Goal: Information Seeking & Learning: Check status

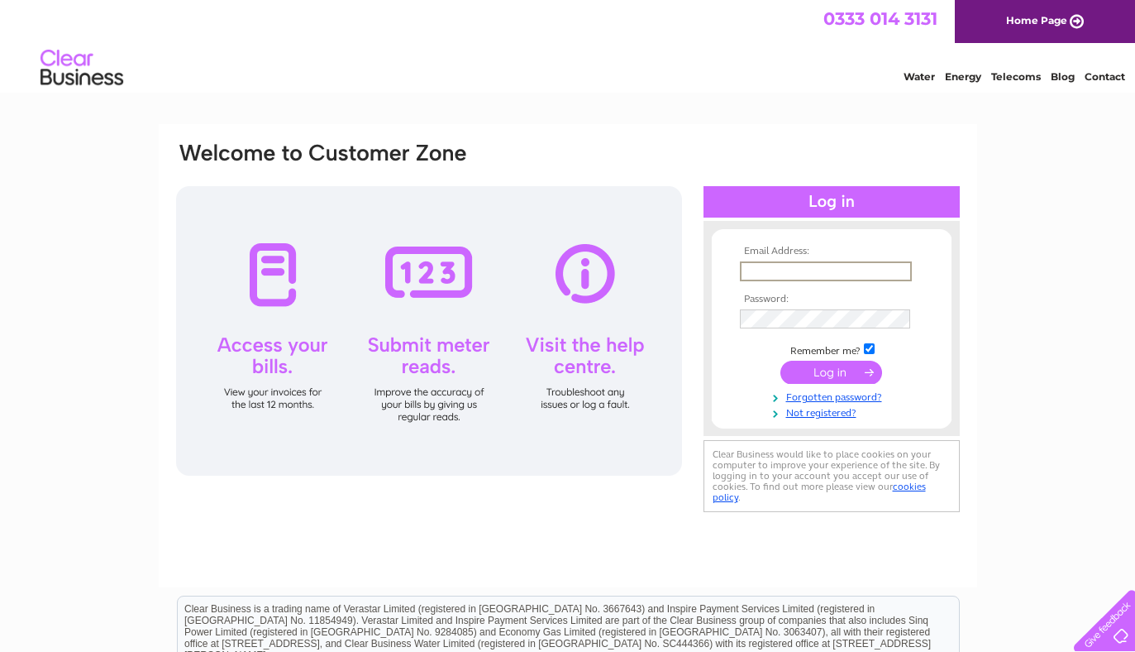
type input "[EMAIL_ADDRESS][DOMAIN_NAME]"
click at [831, 370] on input "submit" at bounding box center [831, 370] width 102 height 23
click at [831, 375] on input "submit" at bounding box center [831, 371] width 102 height 23
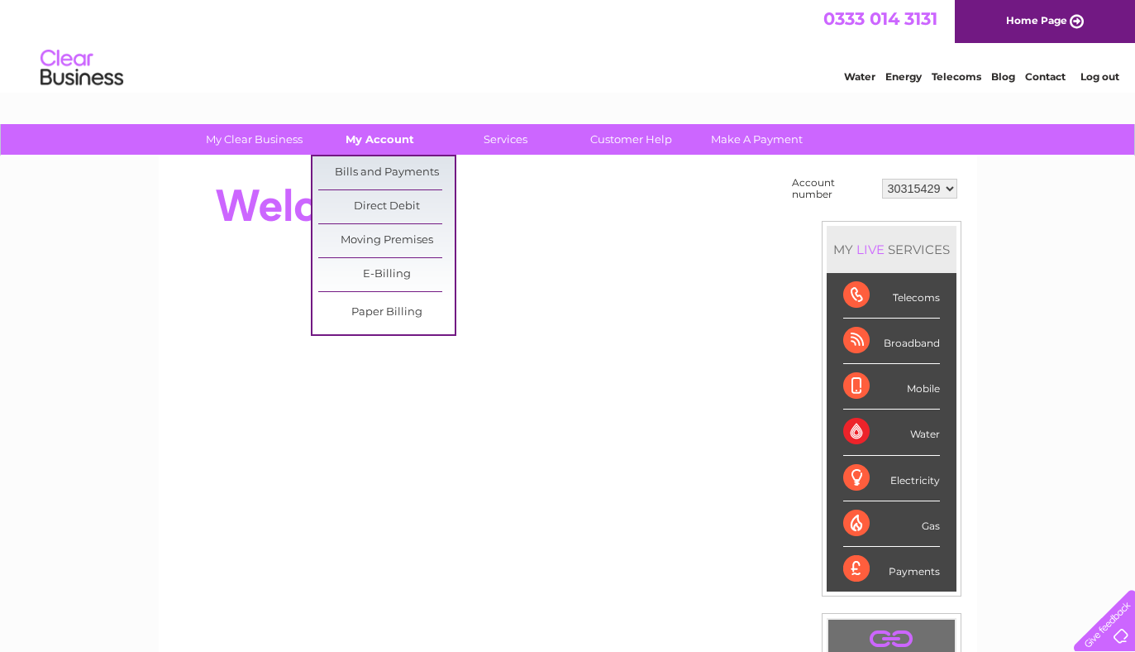
click at [391, 145] on link "My Account" at bounding box center [380, 139] width 136 height 31
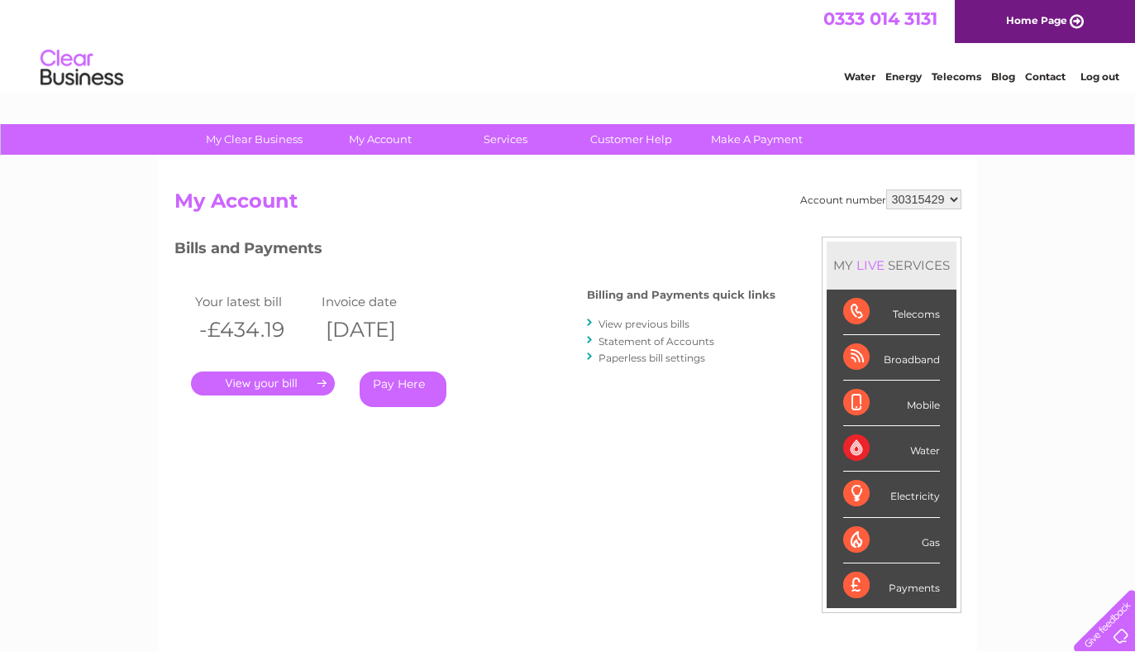
click at [304, 384] on link "." at bounding box center [263, 383] width 144 height 24
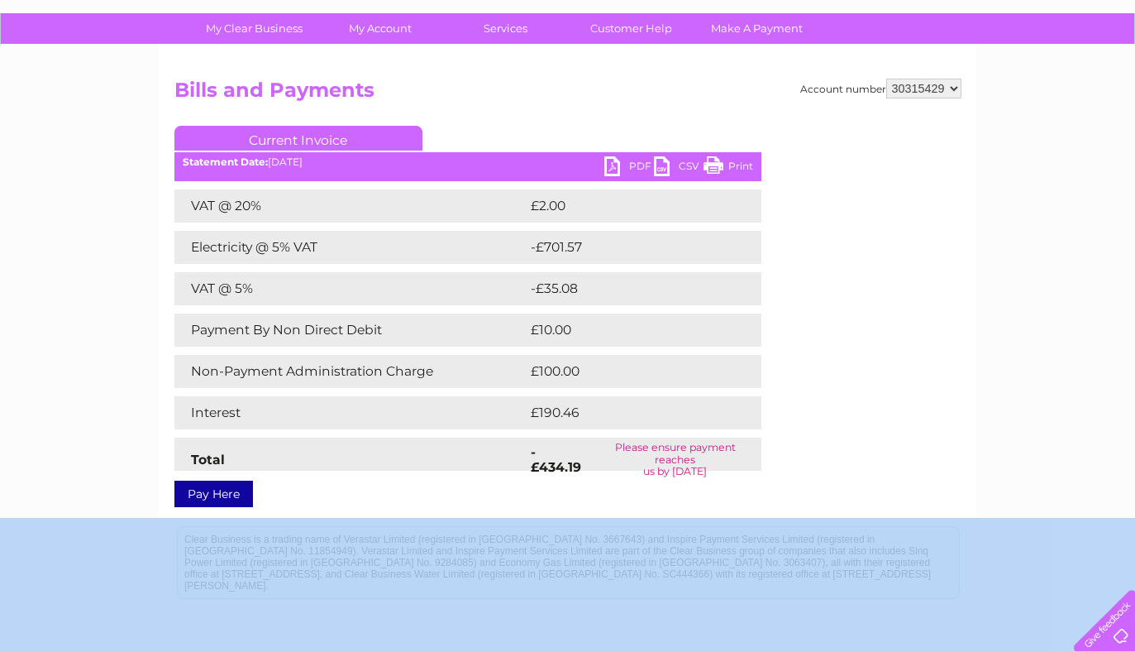
scroll to position [270, 0]
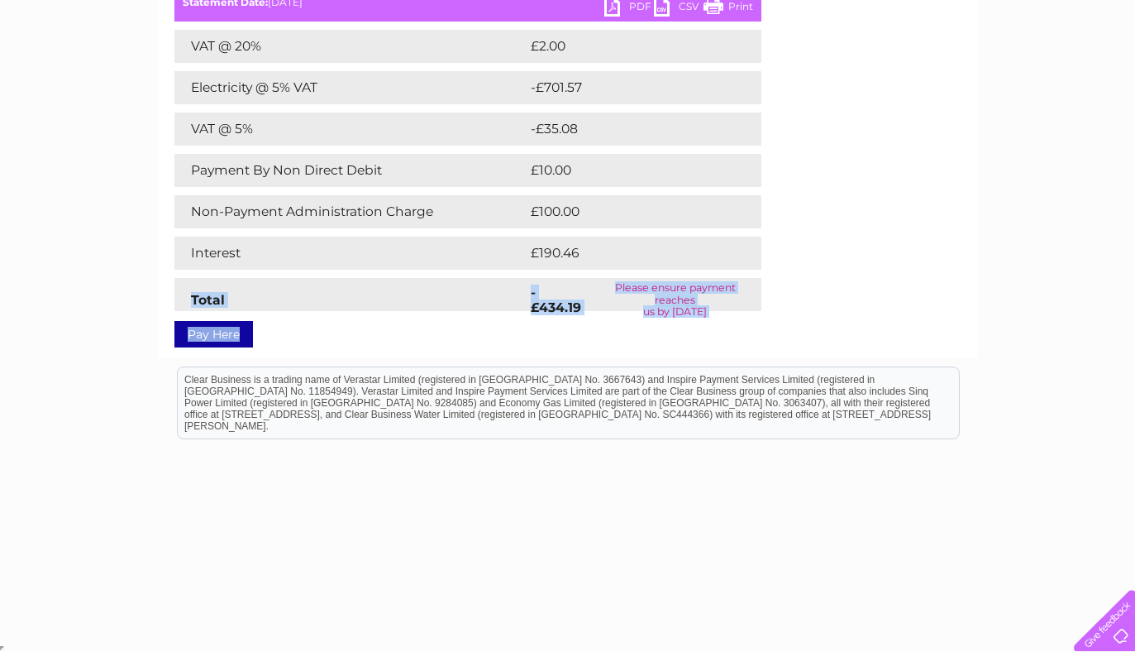
drag, startPoint x: 908, startPoint y: 599, endPoint x: 921, endPoint y: 283, distance: 316.1
click at [921, 283] on div "Account number 30315429 Bills and Payments Current Invoice PDF CSV Print Total" at bounding box center [567, 130] width 787 height 422
click at [919, 283] on div "Account number 30315429 Bills and Payments Current Invoice PDF CSV Print Total" at bounding box center [567, 130] width 787 height 422
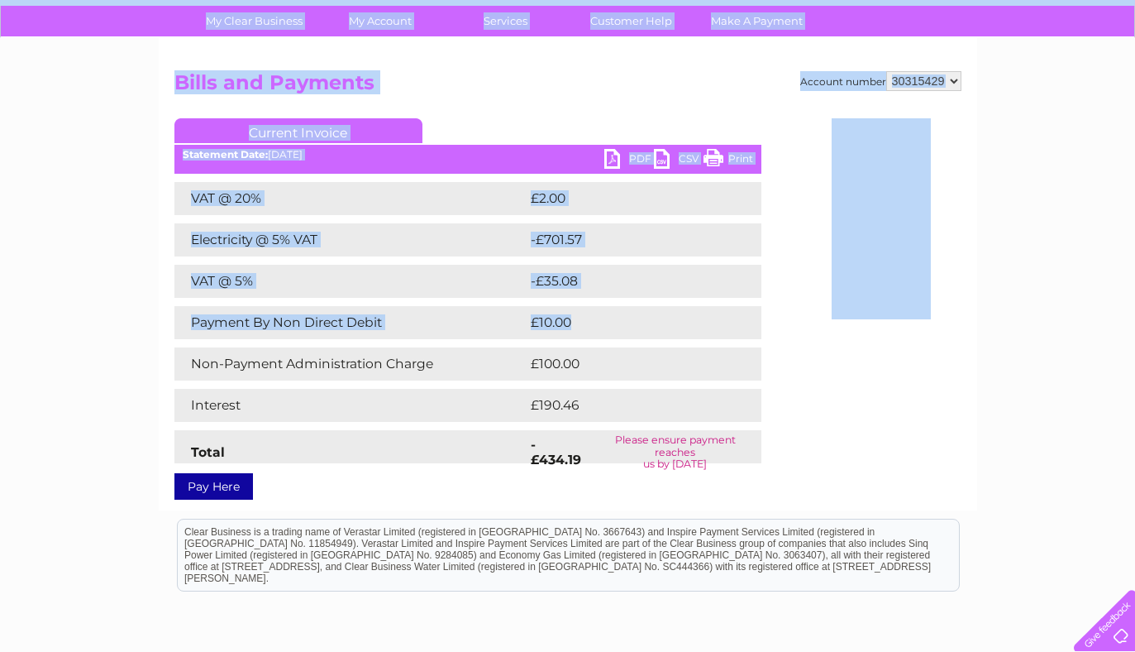
scroll to position [25, 0]
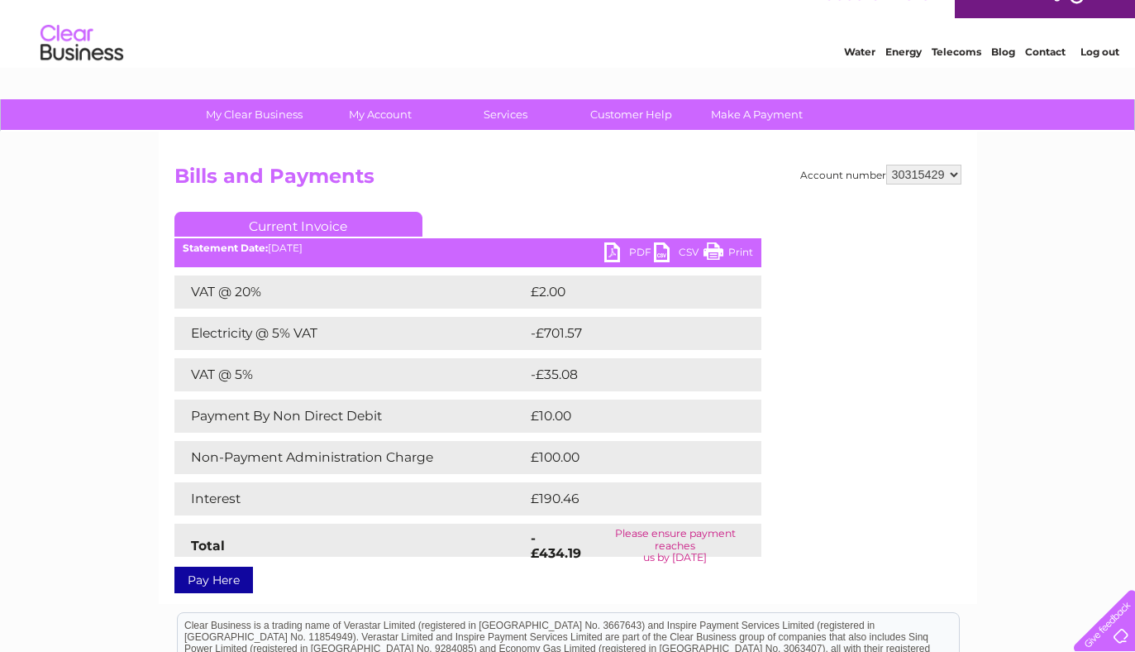
click at [865, 476] on div "Account number 30315429 Bills and Payments Current Invoice PDF CSV Print Total" at bounding box center [567, 376] width 787 height 422
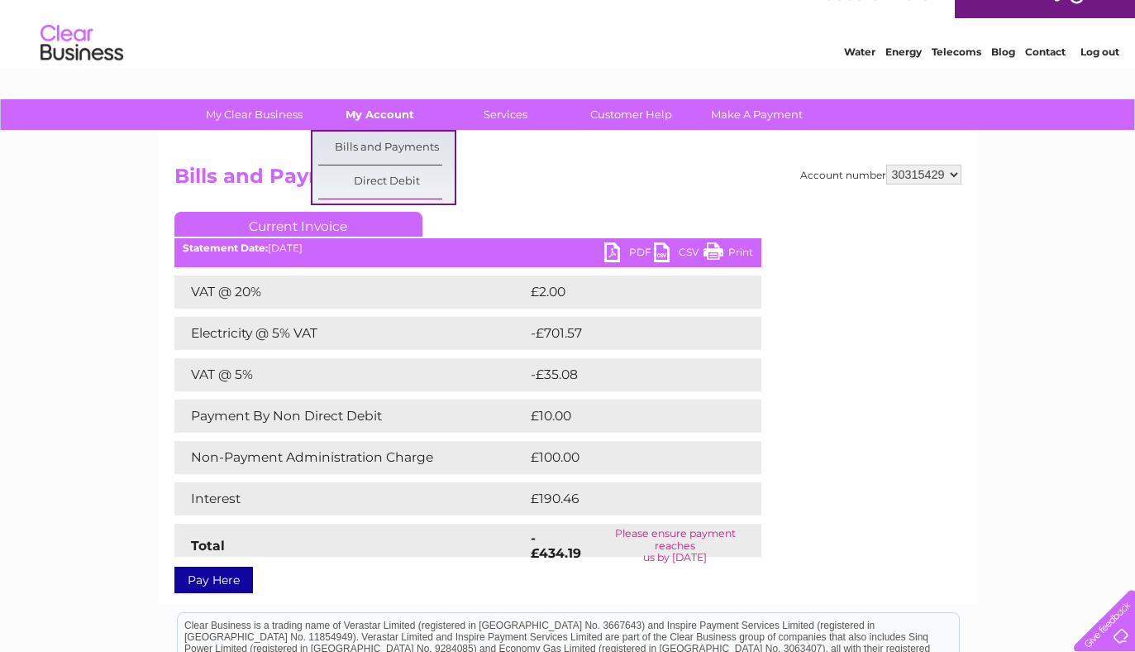
click at [394, 117] on link "My Account" at bounding box center [380, 114] width 136 height 31
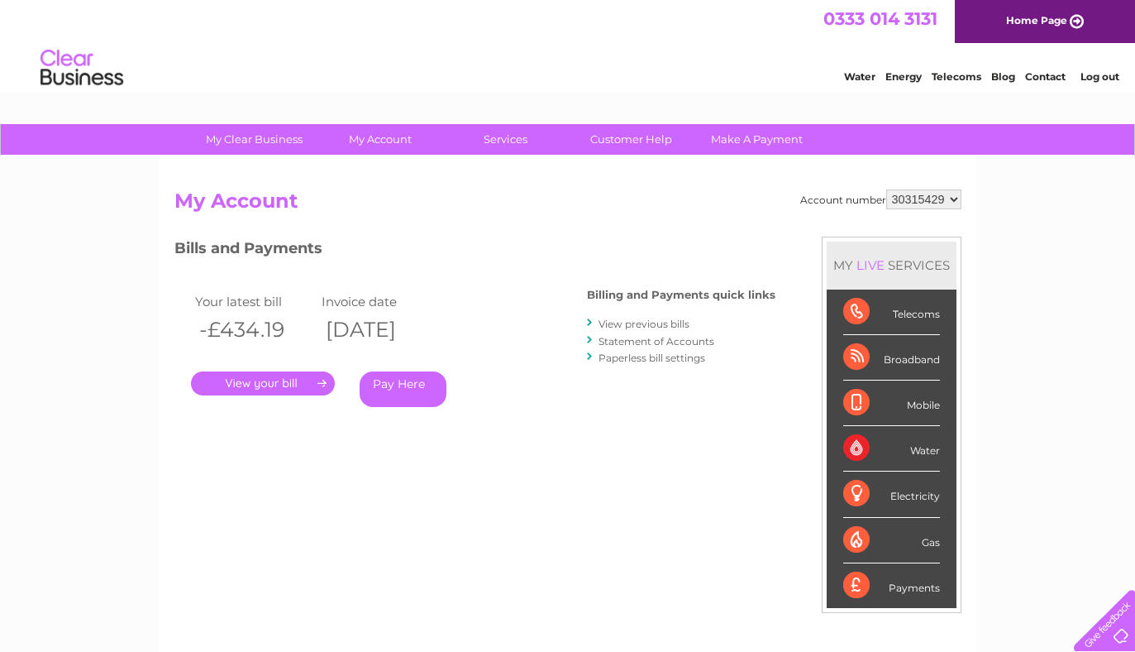
click at [403, 384] on link "Pay Here" at bounding box center [403, 389] width 87 height 36
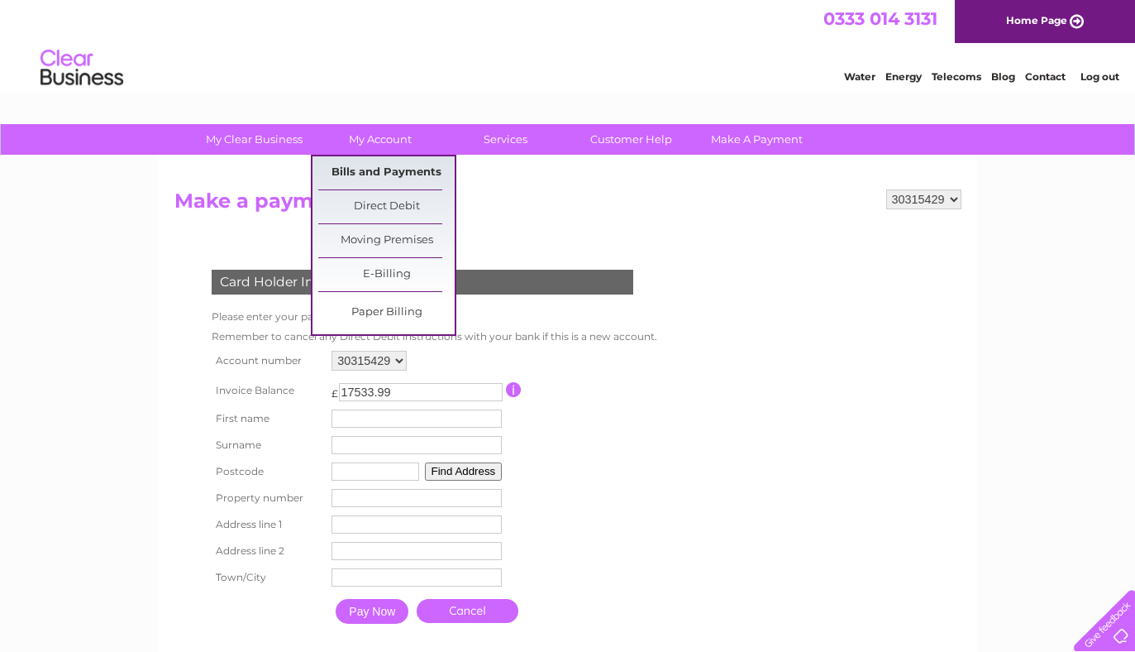
click at [386, 175] on link "Bills and Payments" at bounding box center [386, 172] width 136 height 33
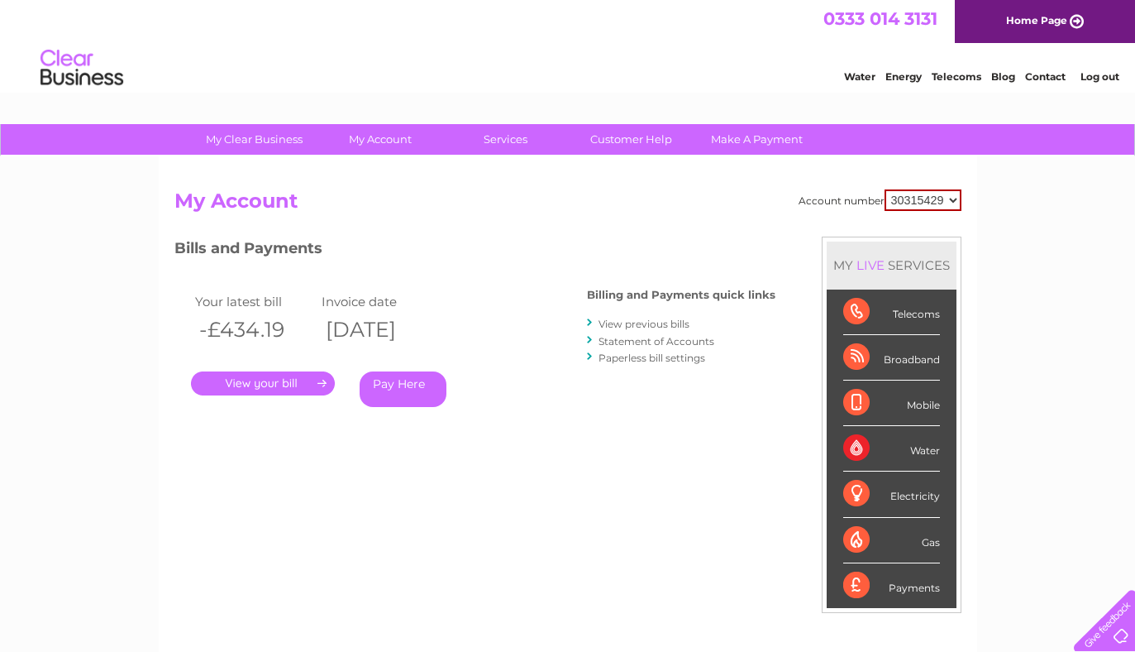
click at [643, 337] on link "Statement of Accounts" at bounding box center [657, 341] width 116 height 12
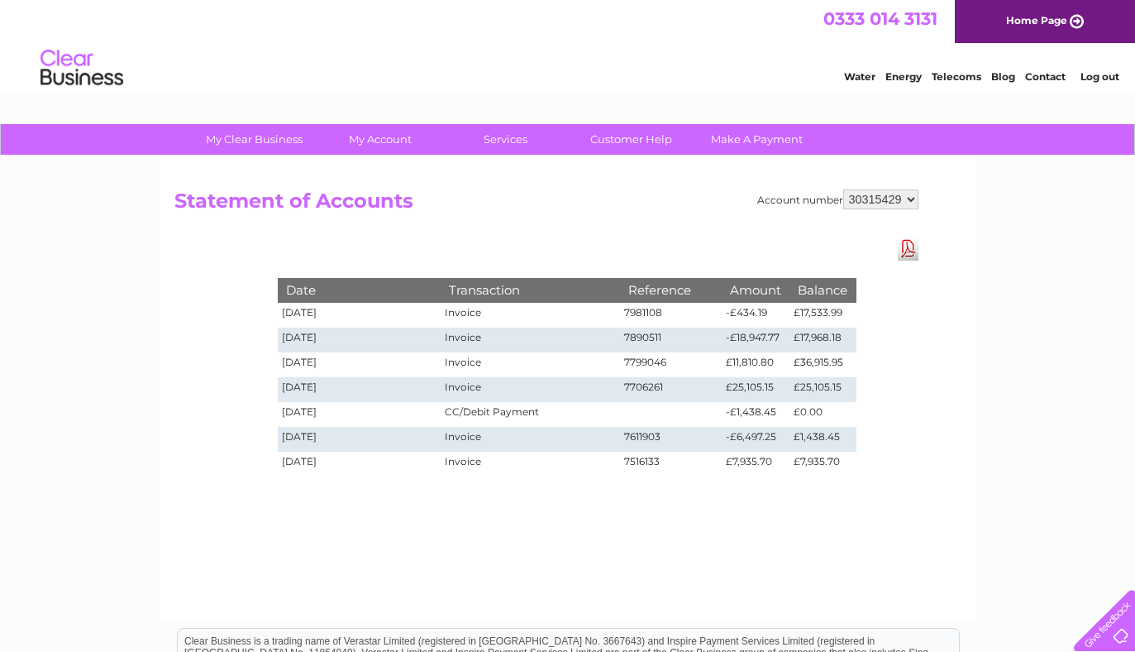
click at [332, 312] on td "[DATE]" at bounding box center [360, 315] width 164 height 25
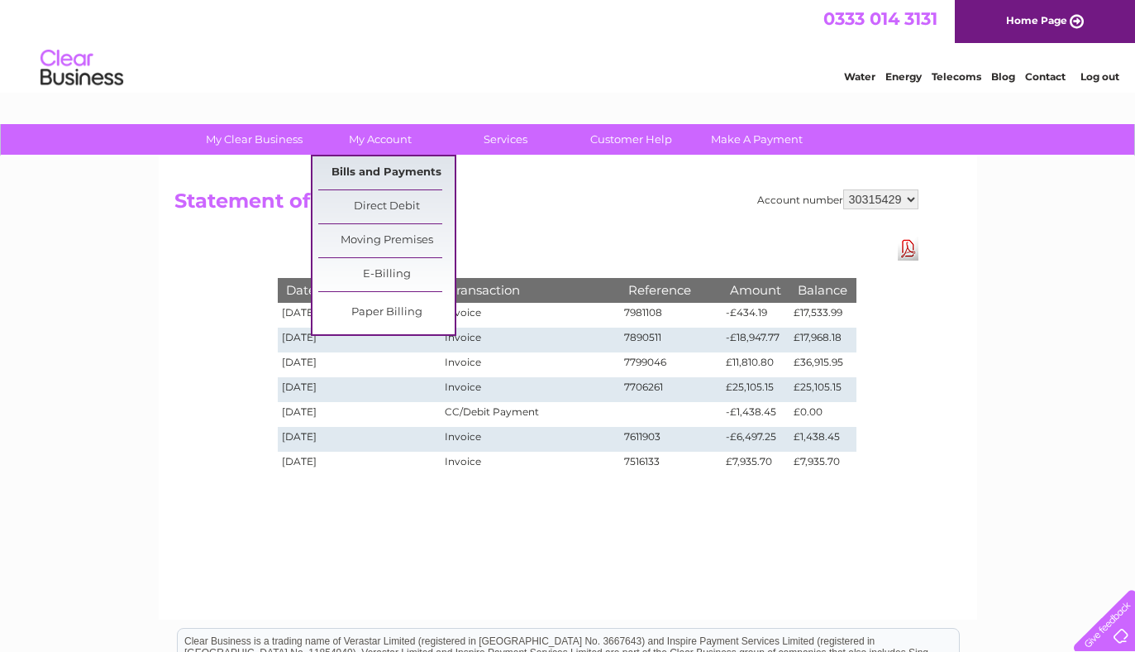
click at [398, 174] on link "Bills and Payments" at bounding box center [386, 172] width 136 height 33
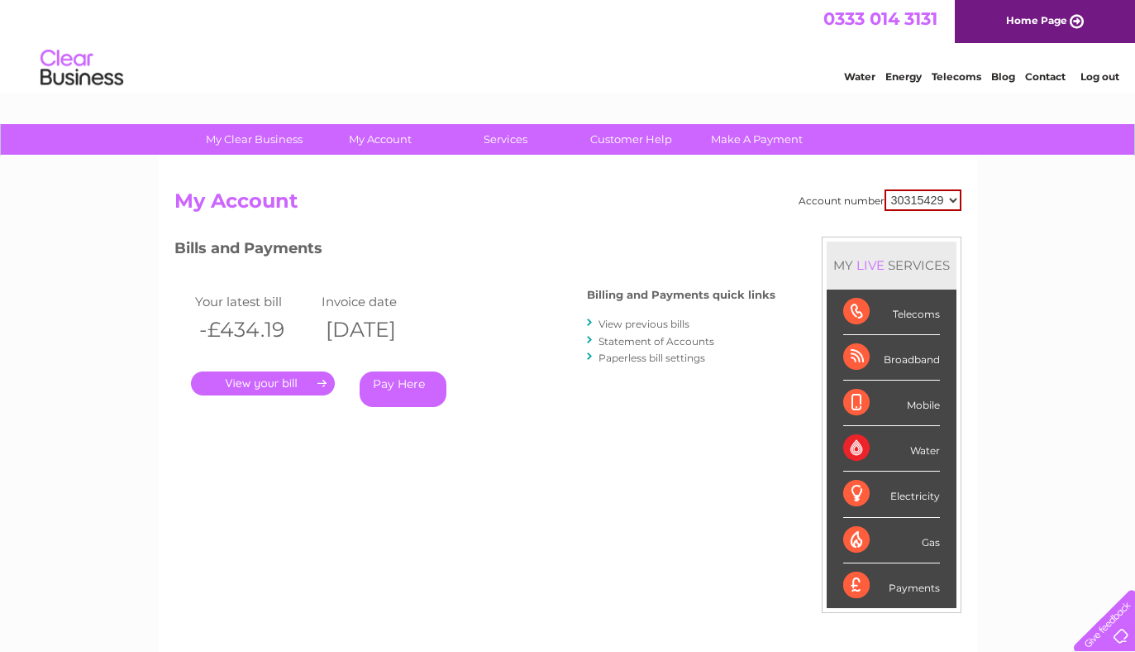
click at [634, 321] on link "View previous bills" at bounding box center [644, 323] width 91 height 12
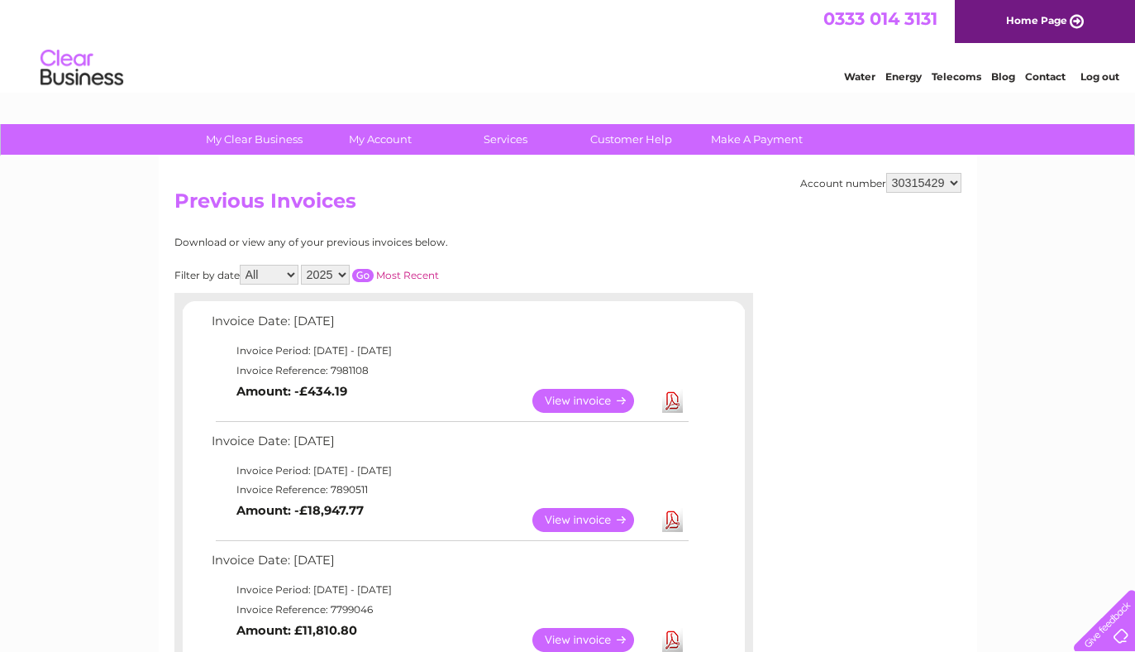
click at [868, 475] on div "Account number 30315429 Previous Invoices Download or view any of your previous…" at bounding box center [568, 629] width 819 height 947
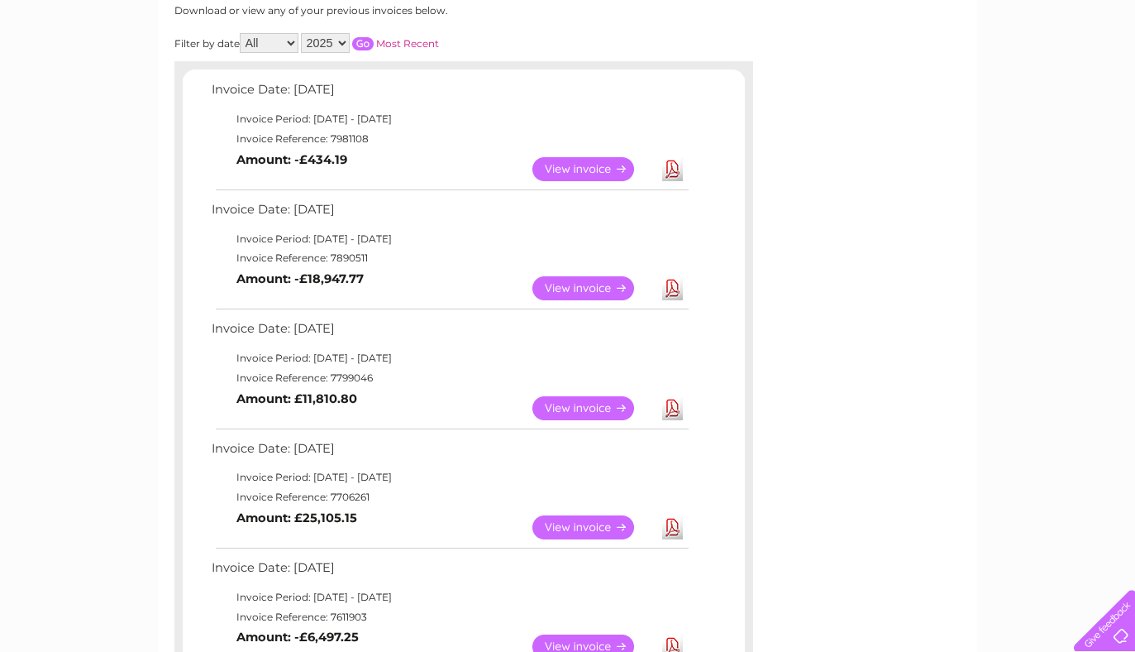
scroll to position [198, 0]
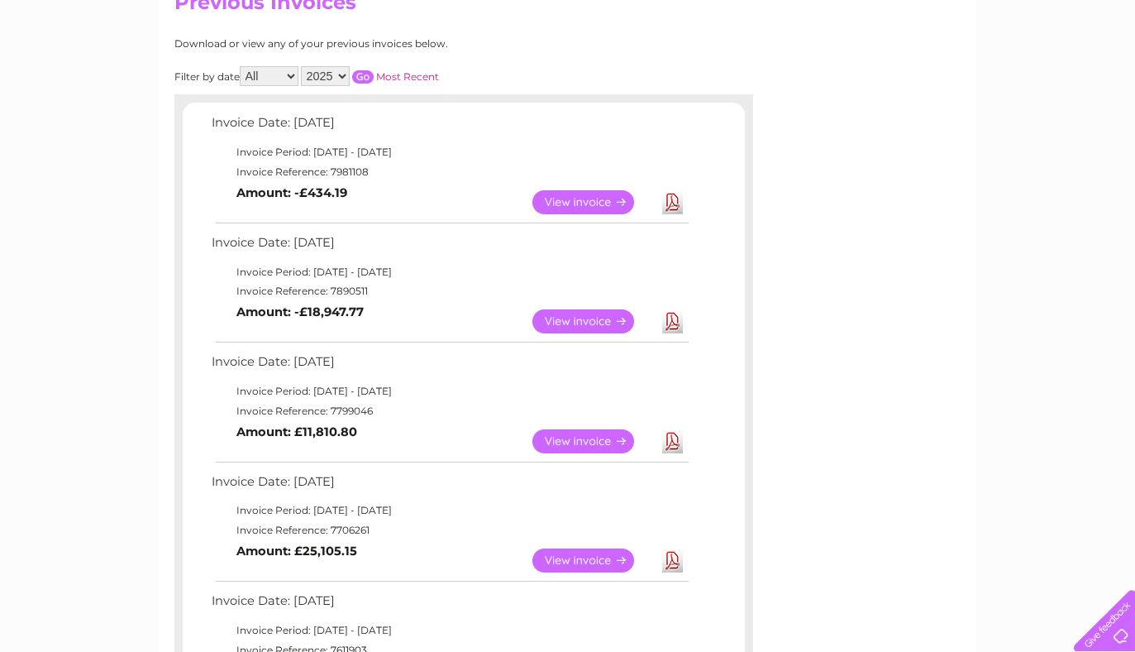
click at [599, 198] on link "View" at bounding box center [593, 202] width 122 height 24
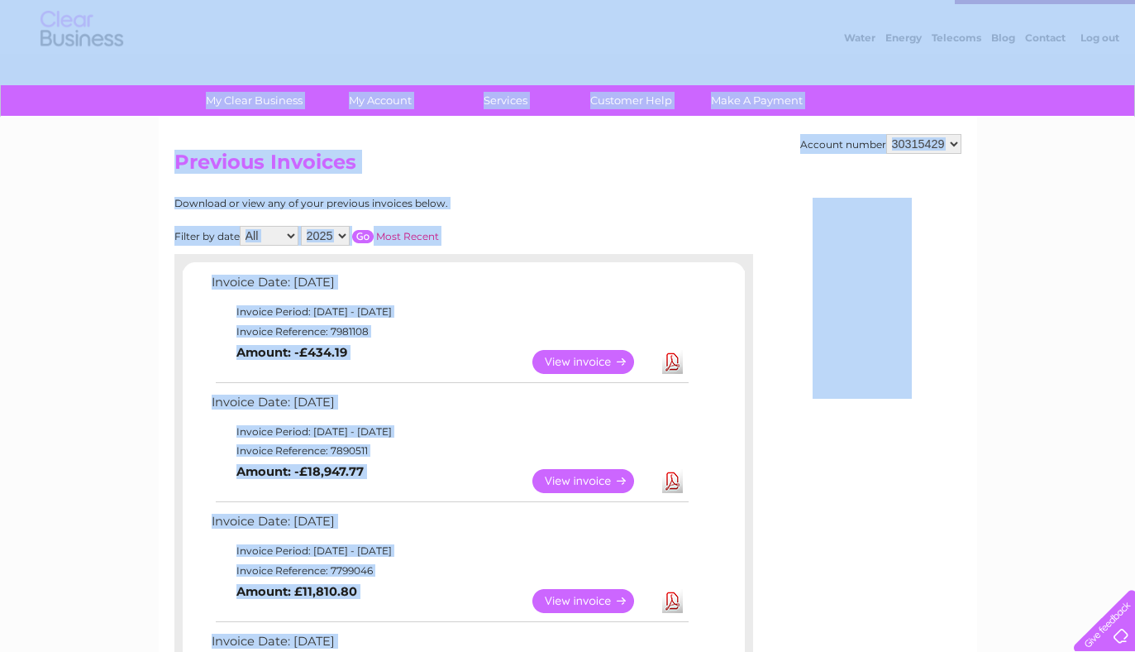
scroll to position [0, 0]
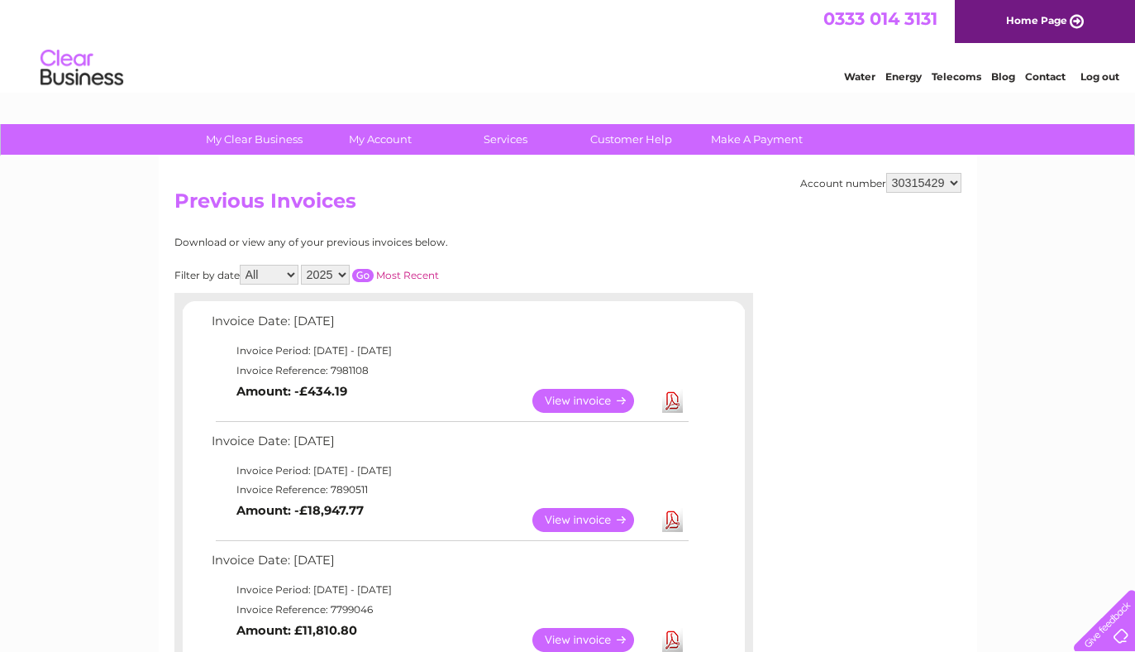
drag, startPoint x: 768, startPoint y: 74, endPoint x: 768, endPoint y: 314, distance: 239.8
click at [768, 314] on div "Account number 30315429 Previous Invoices Download or view any of your previous…" at bounding box center [568, 629] width 819 height 947
click at [609, 398] on link "View" at bounding box center [593, 401] width 122 height 24
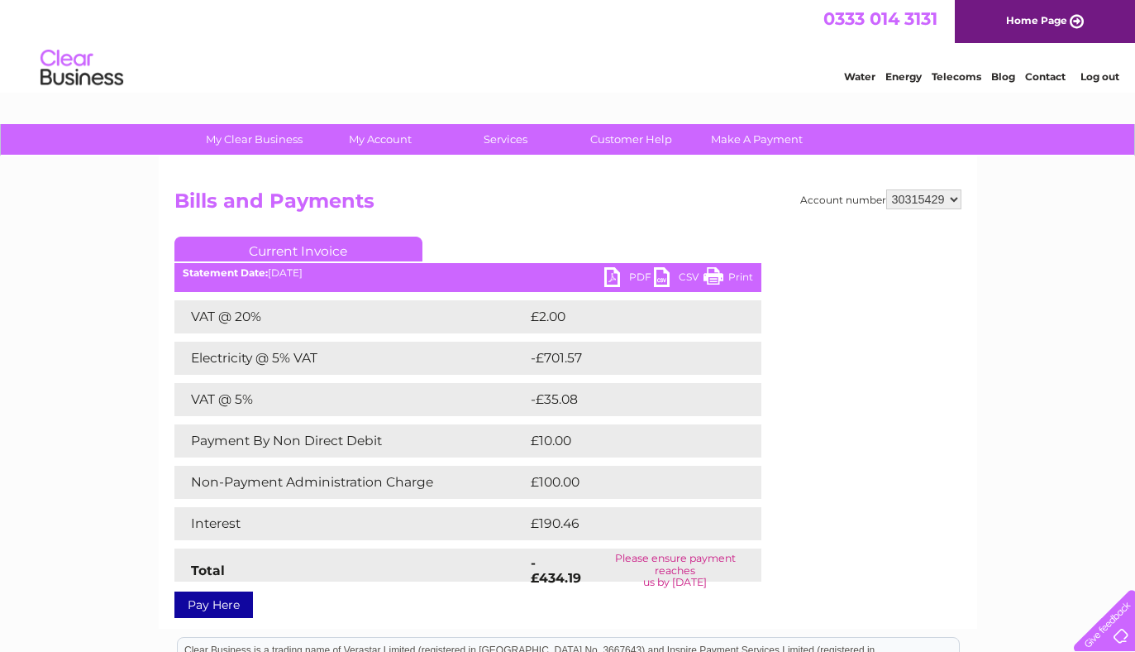
click at [632, 277] on link "PDF" at bounding box center [629, 279] width 50 height 24
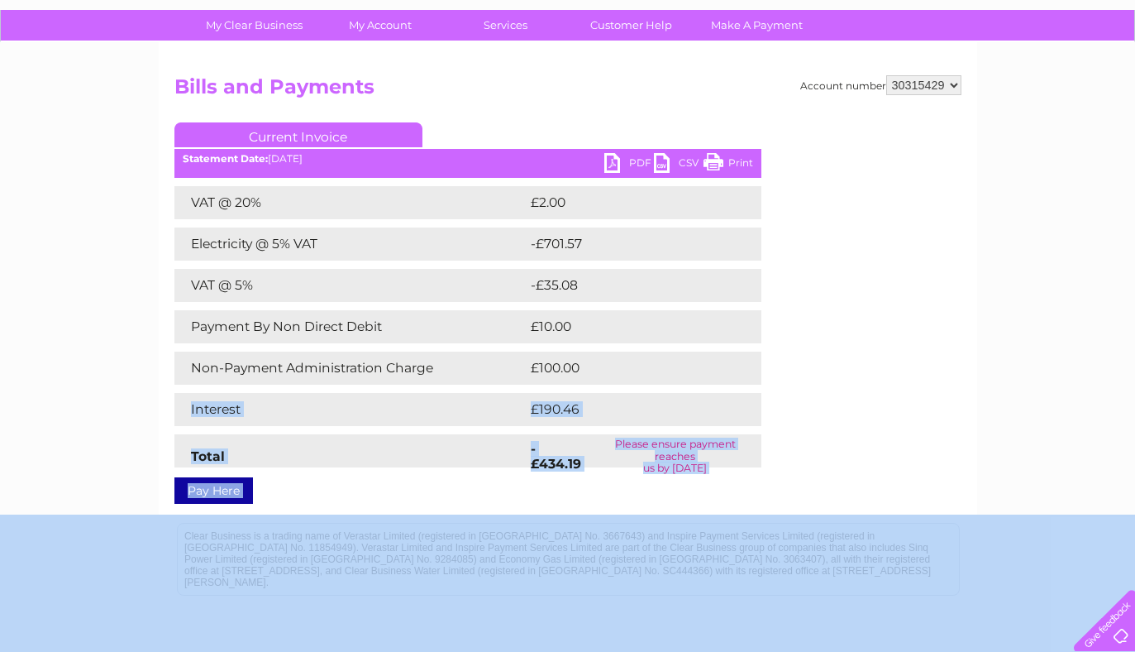
scroll to position [134, 0]
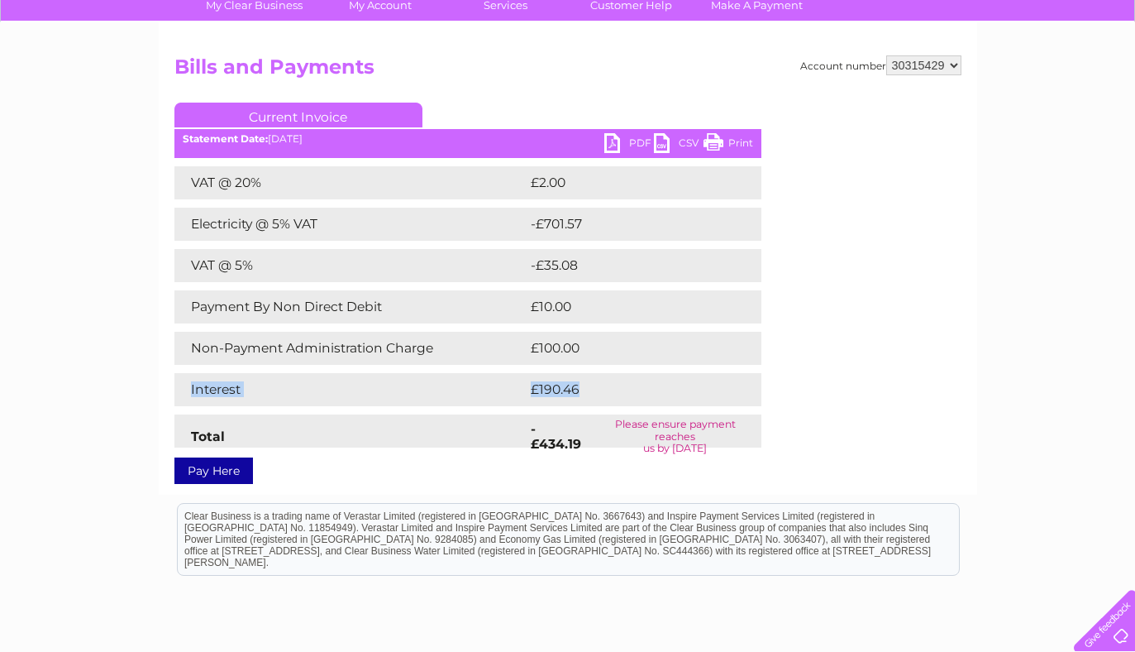
drag, startPoint x: 869, startPoint y: 535, endPoint x: 866, endPoint y: 437, distance: 98.4
click at [868, 437] on div "Account number 30315429 Bills and Payments Current Invoice PDF CSV Print Total" at bounding box center [567, 266] width 787 height 422
click at [866, 437] on div "Account number 30315429 Bills and Payments Current Invoice PDF CSV Print Total" at bounding box center [567, 266] width 787 height 422
click at [619, 141] on link "PDF" at bounding box center [629, 145] width 50 height 24
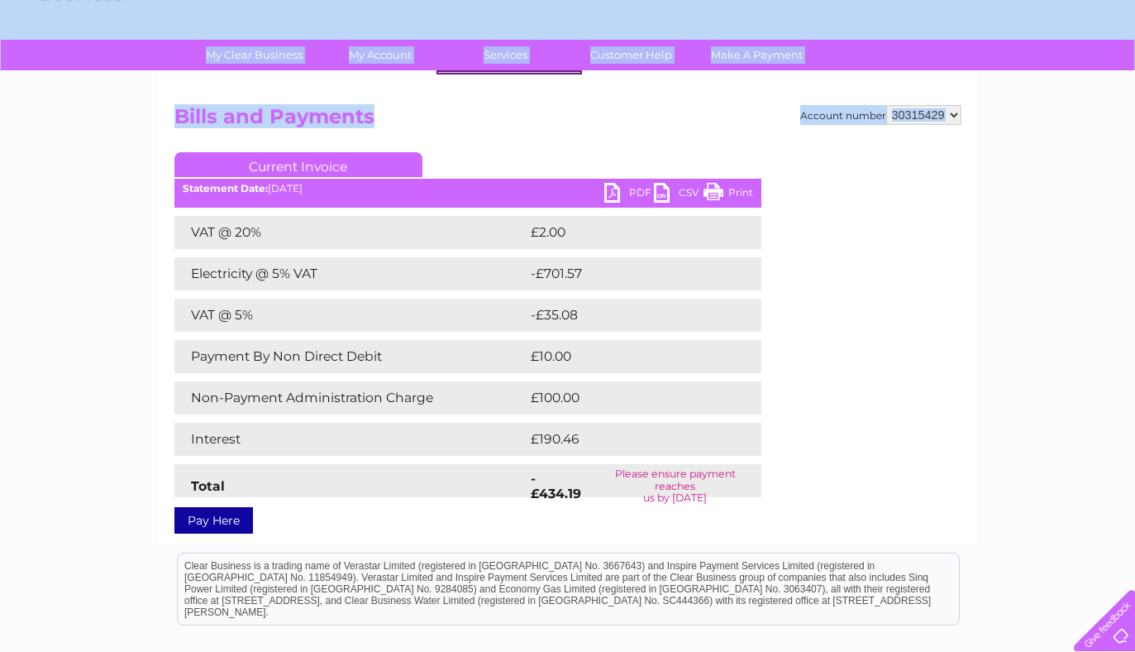
scroll to position [0, 0]
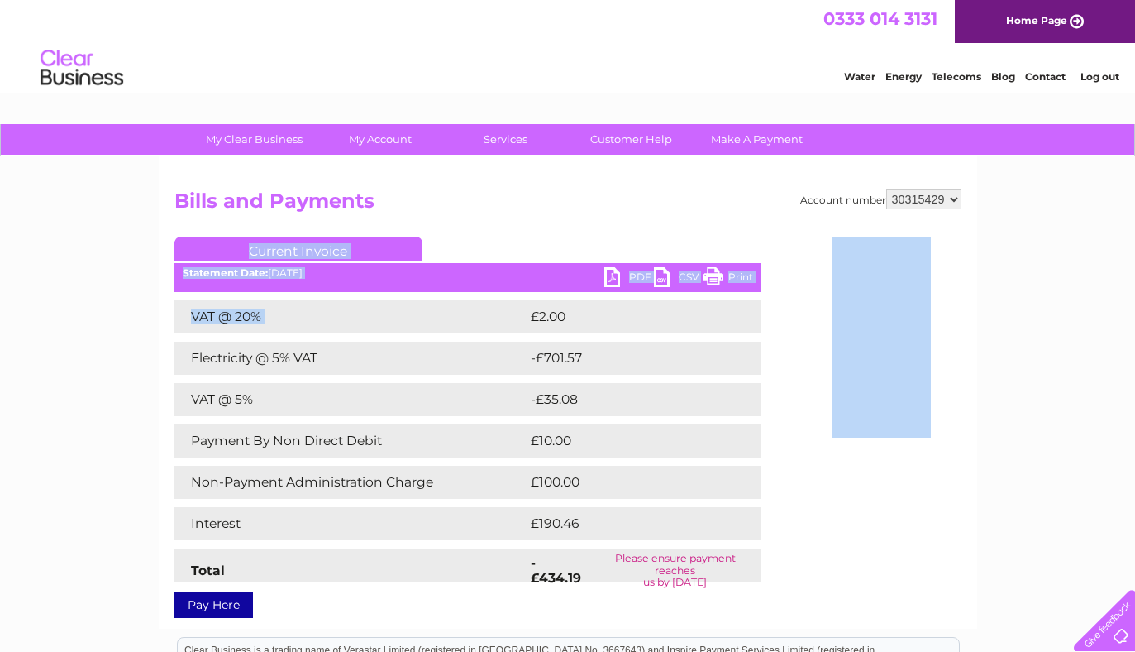
drag, startPoint x: 480, startPoint y: 70, endPoint x: 561, endPoint y: 335, distance: 276.5
click at [560, 327] on div "My Clear Business Login Details My Details My Preferences Link Account My Accou…" at bounding box center [567, 517] width 1135 height 787
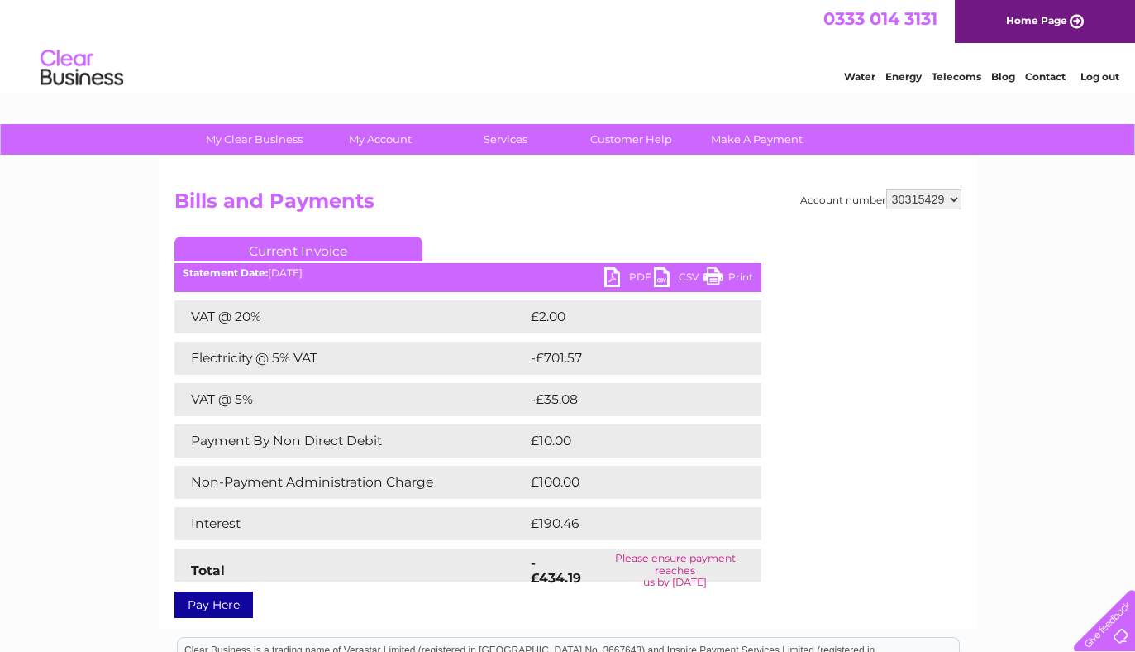
click at [624, 277] on link "PDF" at bounding box center [629, 279] width 50 height 24
